Goal: Navigation & Orientation: Find specific page/section

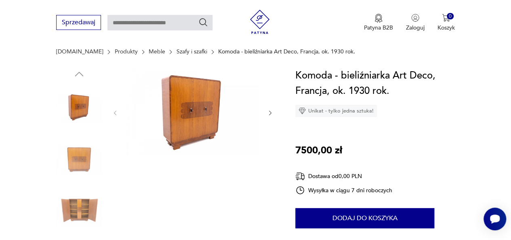
scroll to position [72, 0]
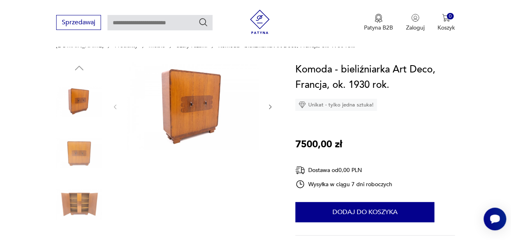
click at [183, 114] on img at bounding box center [193, 106] width 132 height 88
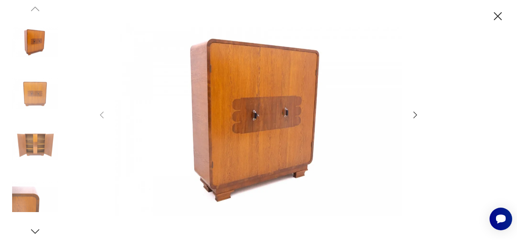
click at [414, 115] on icon "button" at bounding box center [416, 115] width 10 height 10
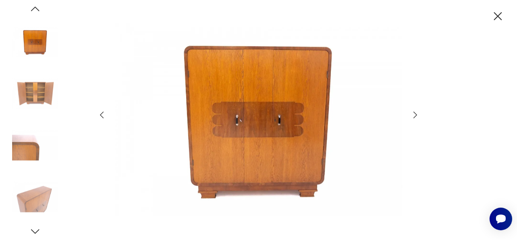
click at [414, 115] on icon "button" at bounding box center [416, 115] width 10 height 10
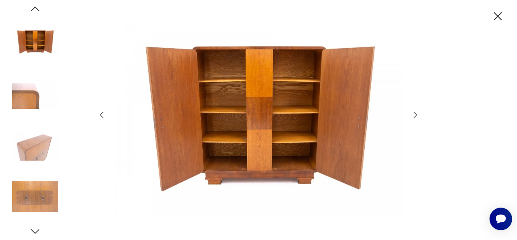
click at [497, 15] on icon "button" at bounding box center [498, 16] width 8 height 8
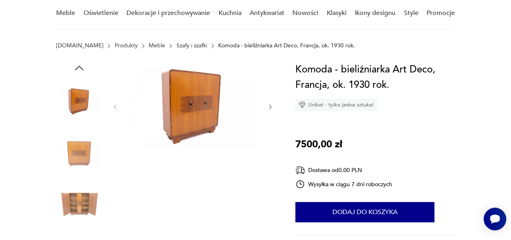
scroll to position [0, 0]
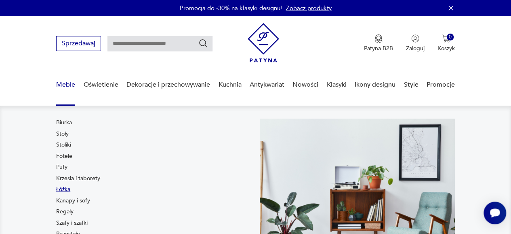
click at [63, 187] on link "Łóżka" at bounding box center [63, 189] width 14 height 8
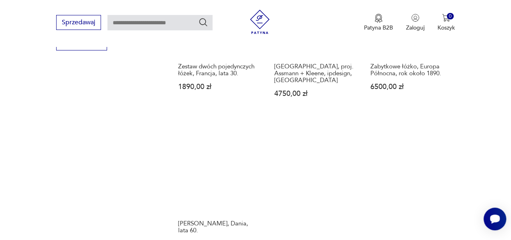
scroll to position [1073, 0]
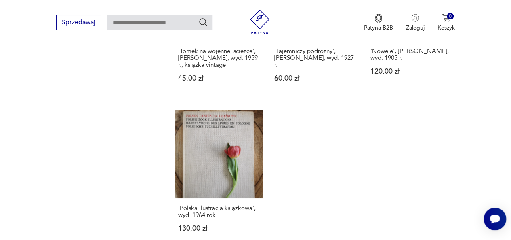
scroll to position [1074, 0]
